Goal: Task Accomplishment & Management: Use online tool/utility

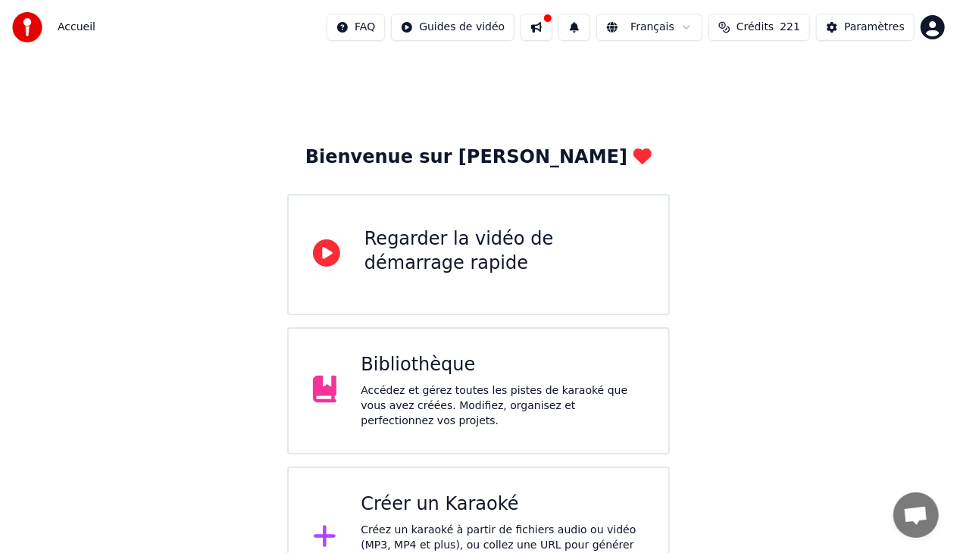
click at [506, 492] on div "Créer un Karaoké" at bounding box center [502, 504] width 283 height 24
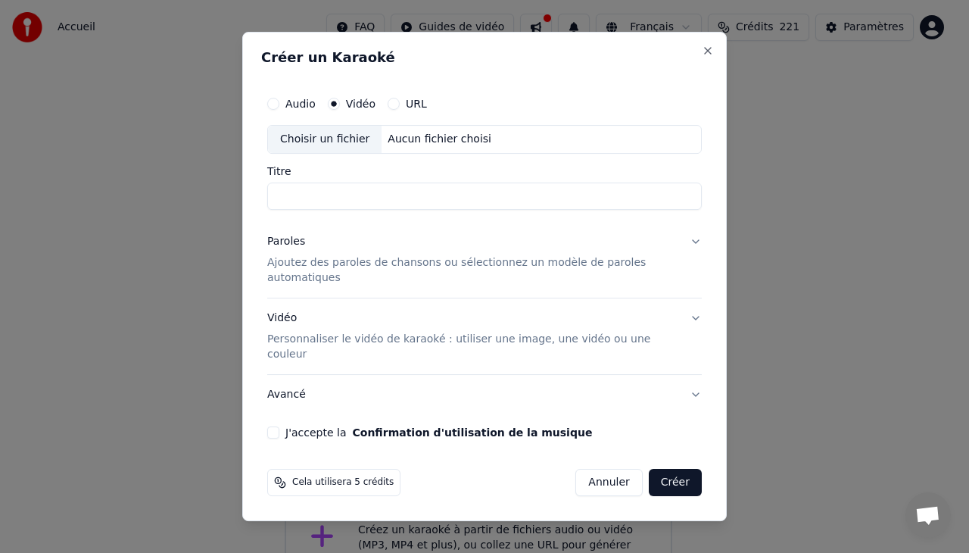
click at [329, 145] on div "Choisir un fichier" at bounding box center [325, 139] width 114 height 27
type input "**********"
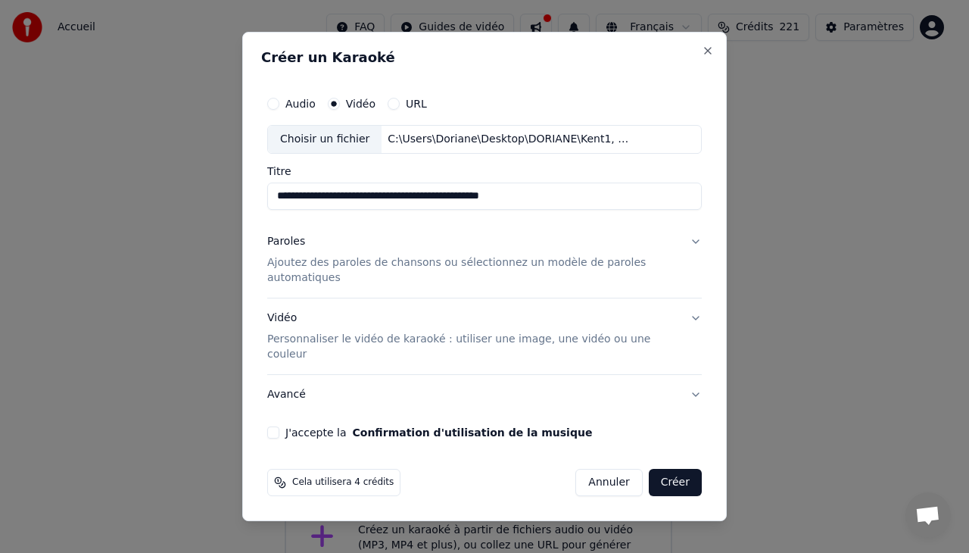
click at [340, 339] on p "Personnaliser le vidéo de karaoké : utiliser une image, une vidéo ou une couleur" at bounding box center [472, 347] width 411 height 30
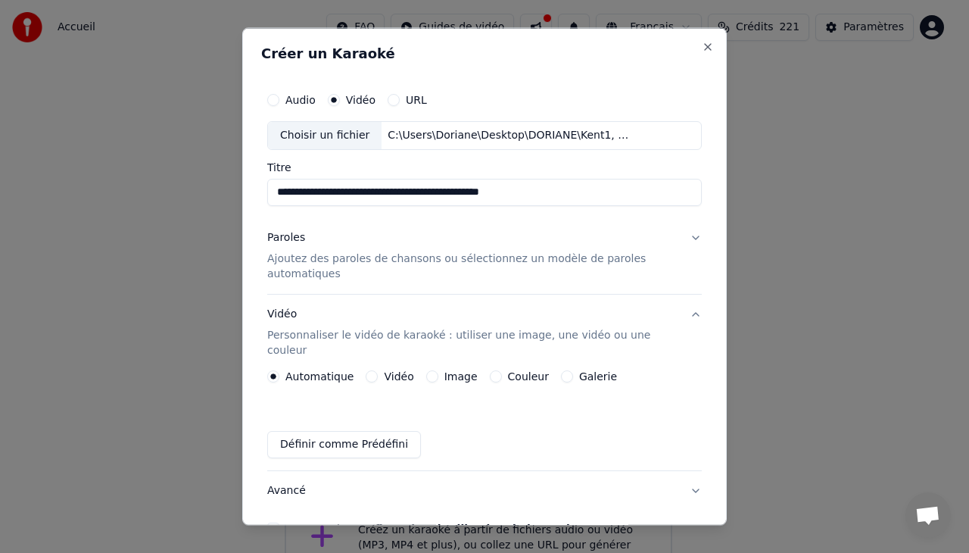
click at [366, 370] on button "Vidéo" at bounding box center [372, 376] width 12 height 12
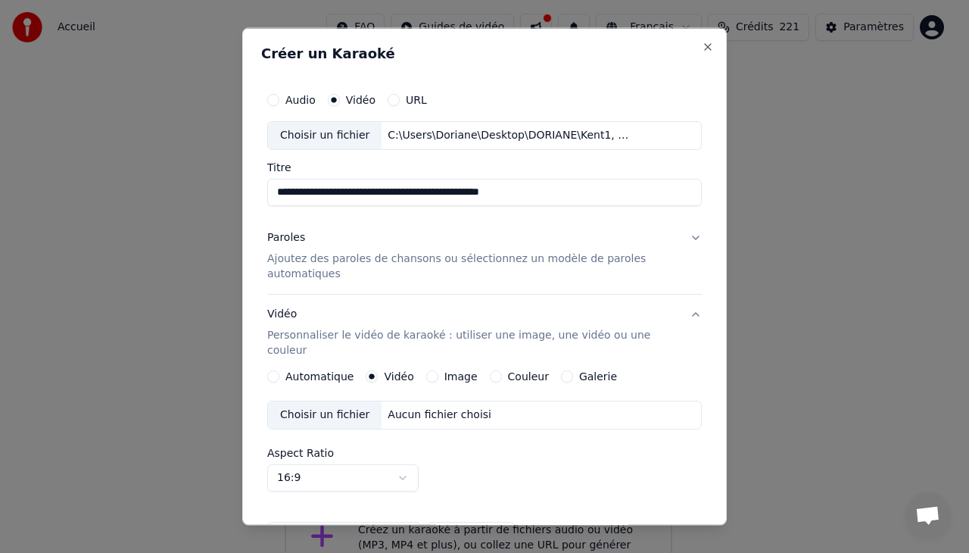
click at [325, 403] on div "Choisir un fichier" at bounding box center [325, 414] width 114 height 27
click at [347, 252] on p "Ajoutez des paroles de chansons ou sélectionnez un modèle de paroles automatiqu…" at bounding box center [472, 266] width 411 height 30
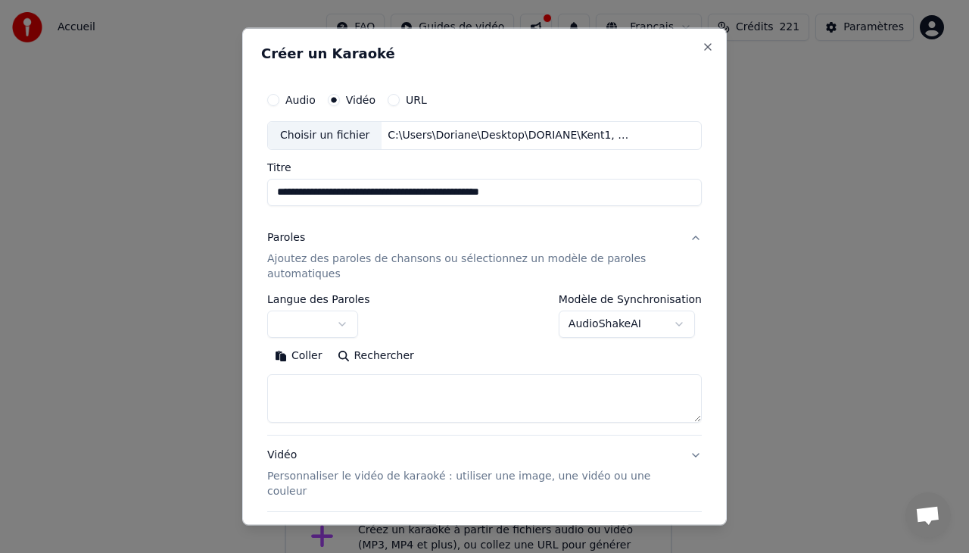
click at [309, 386] on textarea at bounding box center [484, 397] width 435 height 48
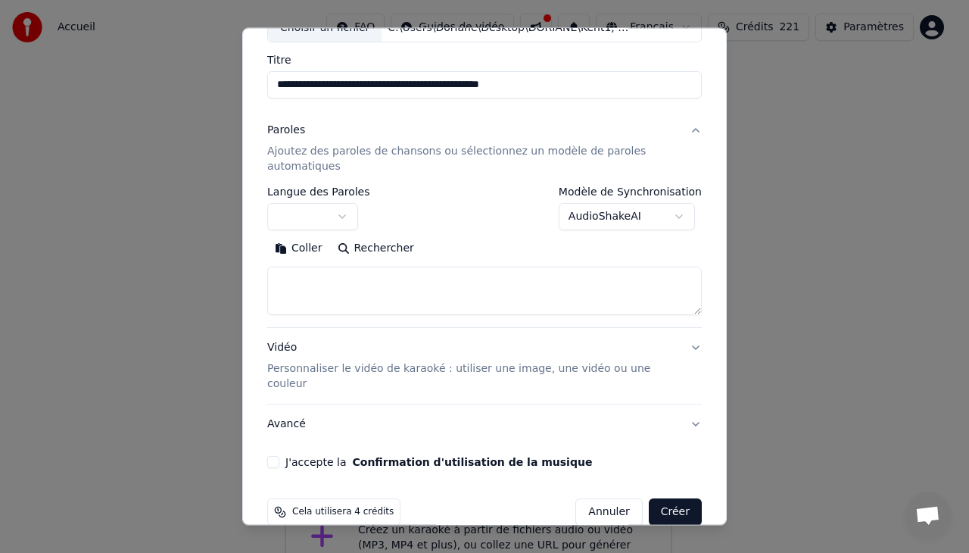
scroll to position [115, 0]
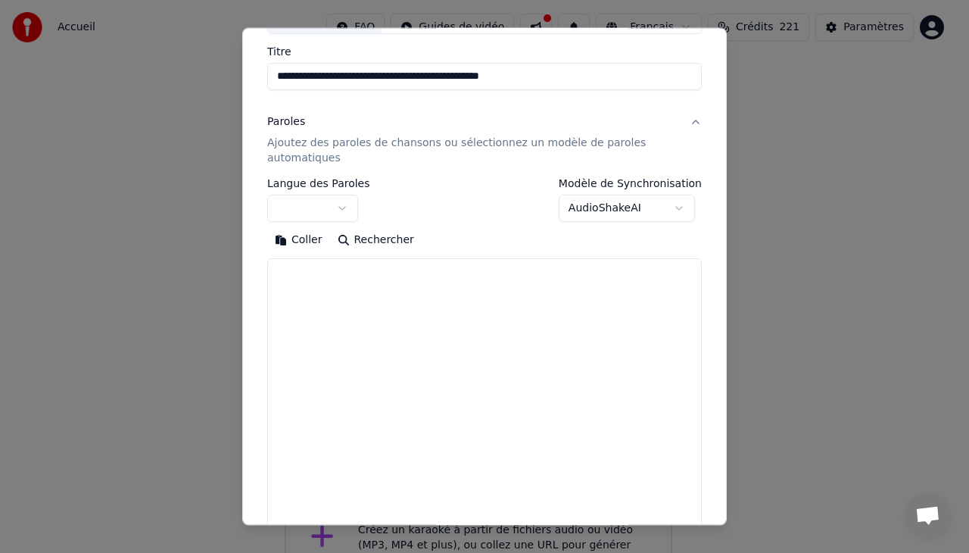
drag, startPoint x: 683, startPoint y: 304, endPoint x: 695, endPoint y: 556, distance: 251.7
click at [695, 552] on html "Accueil FAQ Guides de vidéo Français Crédits 221 Paramètres Bienvenue sur Youka…" at bounding box center [484, 304] width 969 height 609
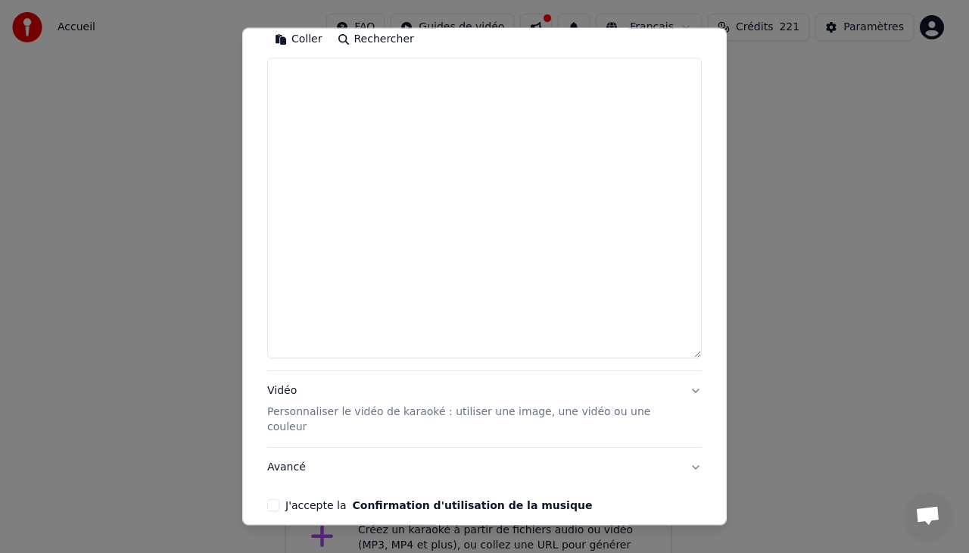
scroll to position [317, 0]
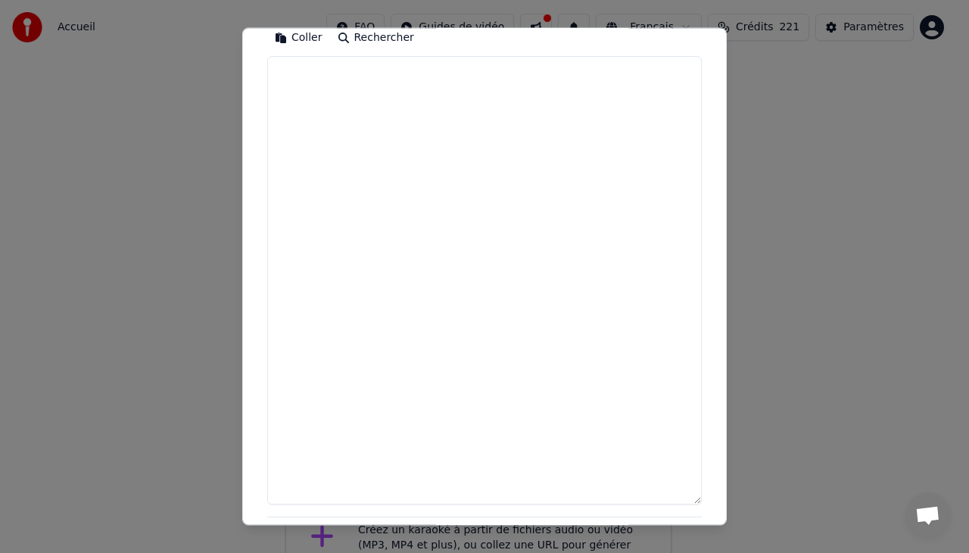
drag, startPoint x: 684, startPoint y: 353, endPoint x: 685, endPoint y: 500, distance: 146.9
click at [685, 500] on textarea at bounding box center [484, 280] width 435 height 448
click at [289, 72] on textarea at bounding box center [484, 280] width 435 height 448
type textarea "*"
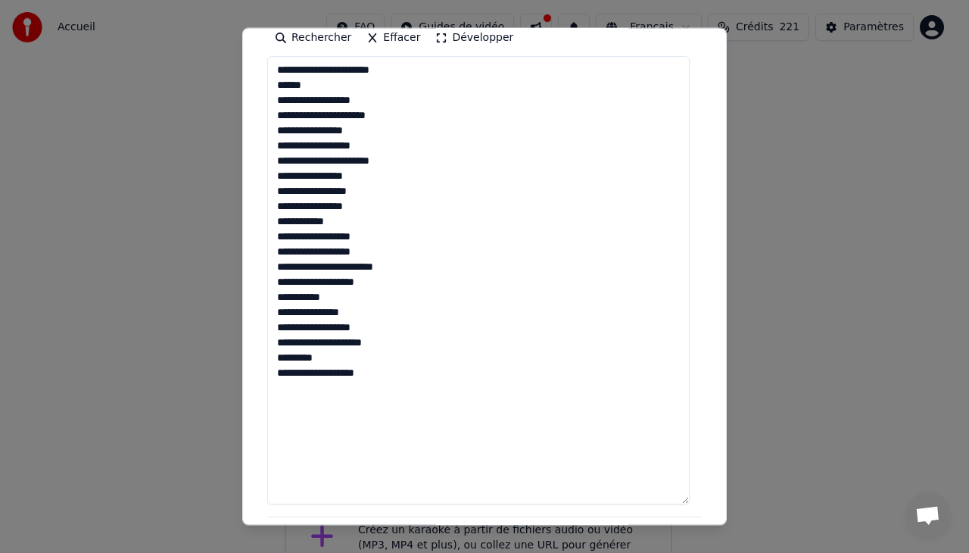
click at [339, 295] on textarea "**********" at bounding box center [478, 280] width 423 height 448
click at [376, 376] on textarea "**********" at bounding box center [478, 280] width 423 height 448
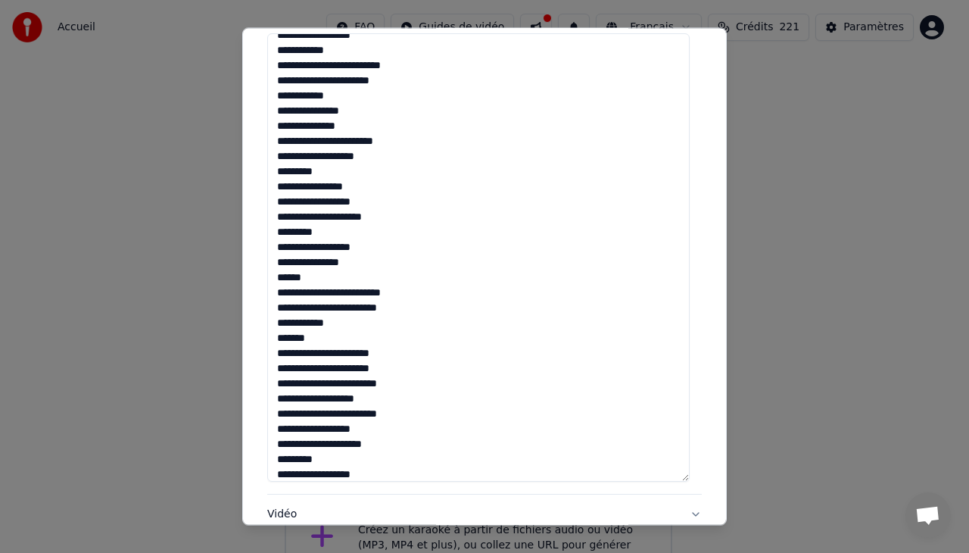
scroll to position [663, 0]
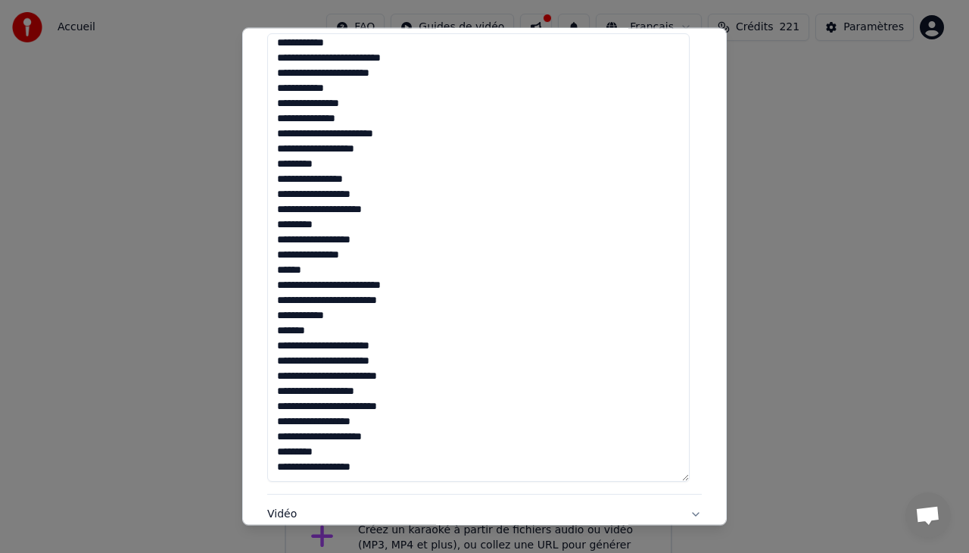
type textarea "**********"
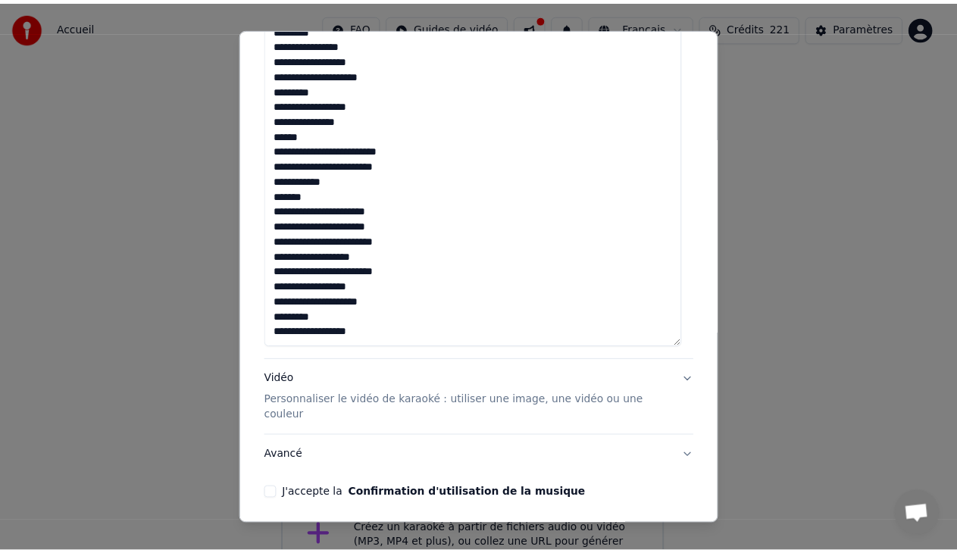
scroll to position [515, 0]
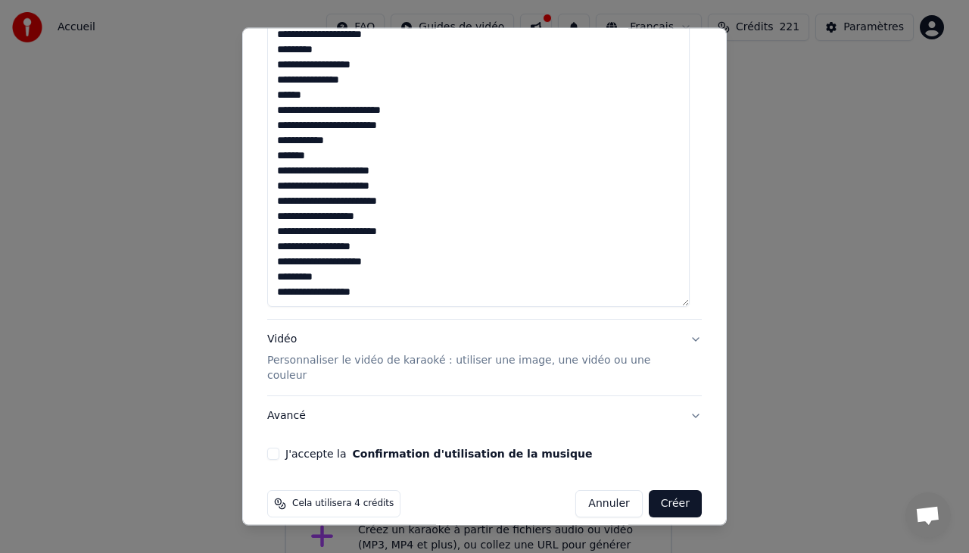
click at [271, 448] on button "J'accepte la Confirmation d'utilisation de la musique" at bounding box center [273, 454] width 12 height 12
click at [670, 490] on button "Créer" at bounding box center [675, 503] width 53 height 27
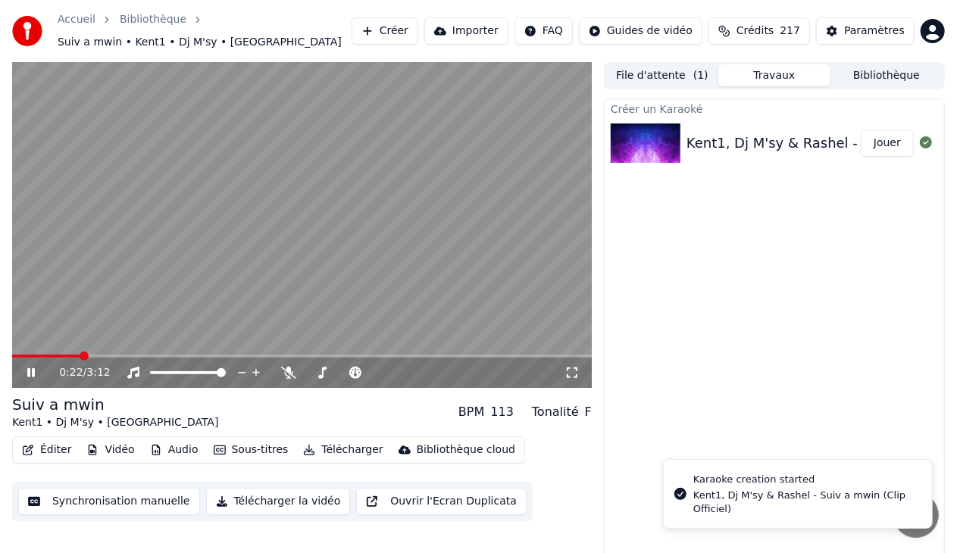
click at [34, 368] on icon at bounding box center [31, 372] width 8 height 9
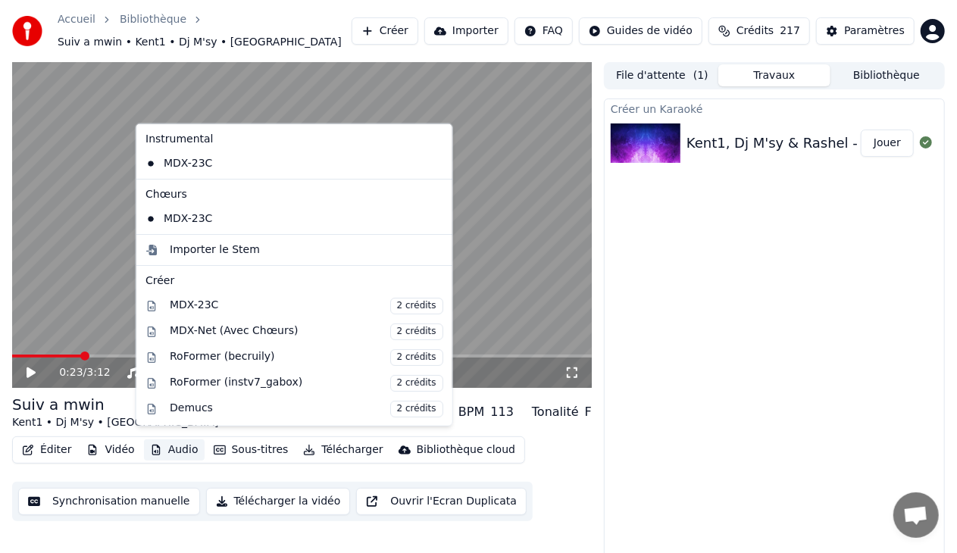
click at [160, 444] on button "Audio" at bounding box center [174, 449] width 61 height 21
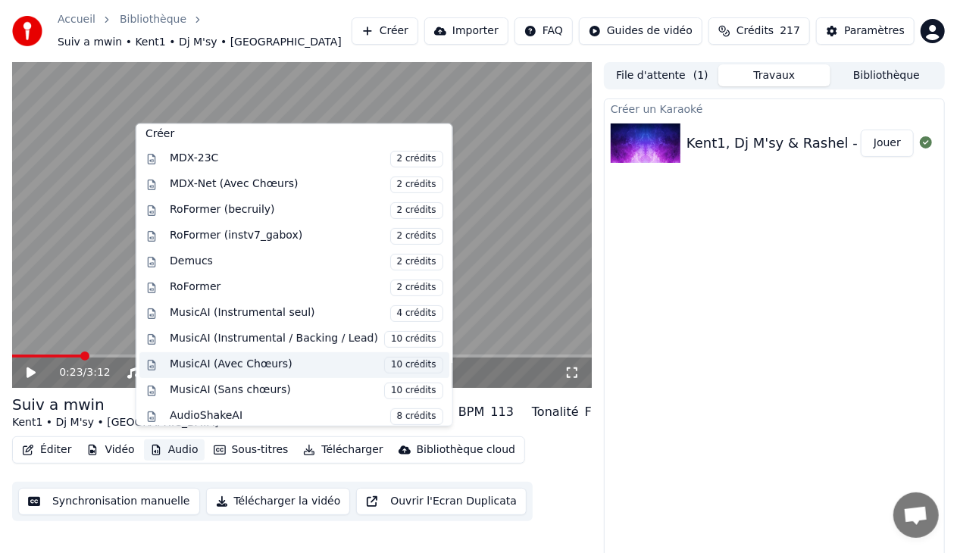
click at [253, 362] on div "MusicAI (Avec Chœurs) 10 crédits" at bounding box center [306, 364] width 273 height 17
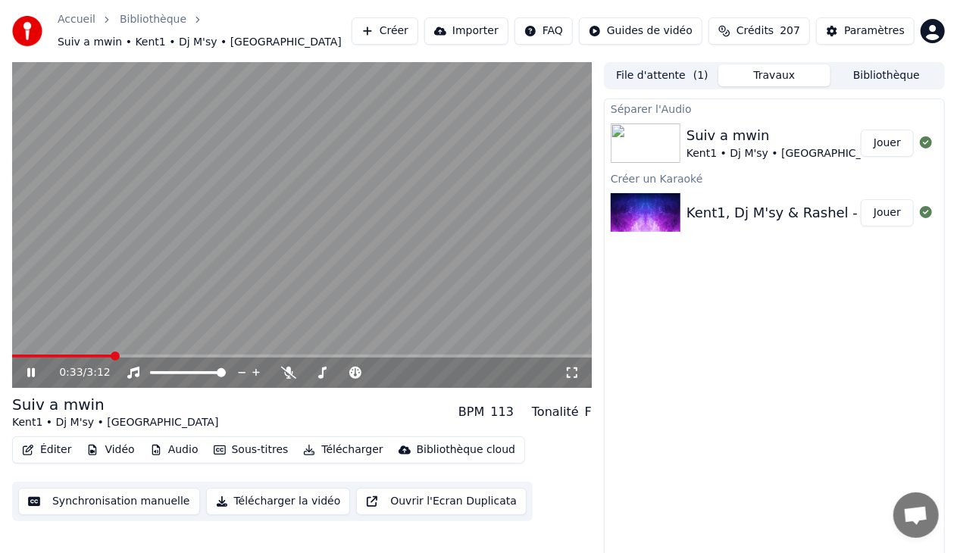
click at [890, 132] on button "Jouer" at bounding box center [886, 143] width 53 height 27
click at [31, 368] on icon at bounding box center [41, 373] width 35 height 12
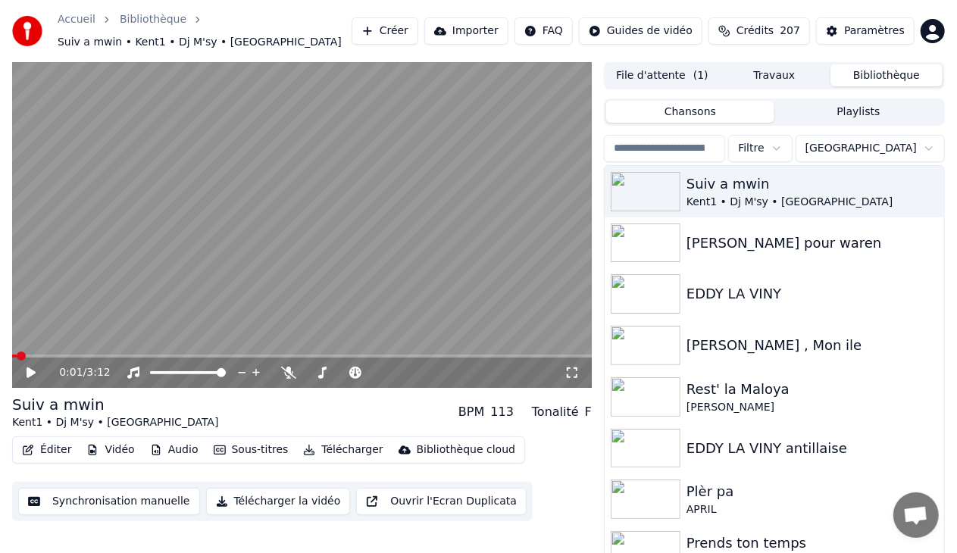
click at [859, 73] on button "Bibliothèque" at bounding box center [886, 75] width 112 height 22
